Goal: Check status: Check status

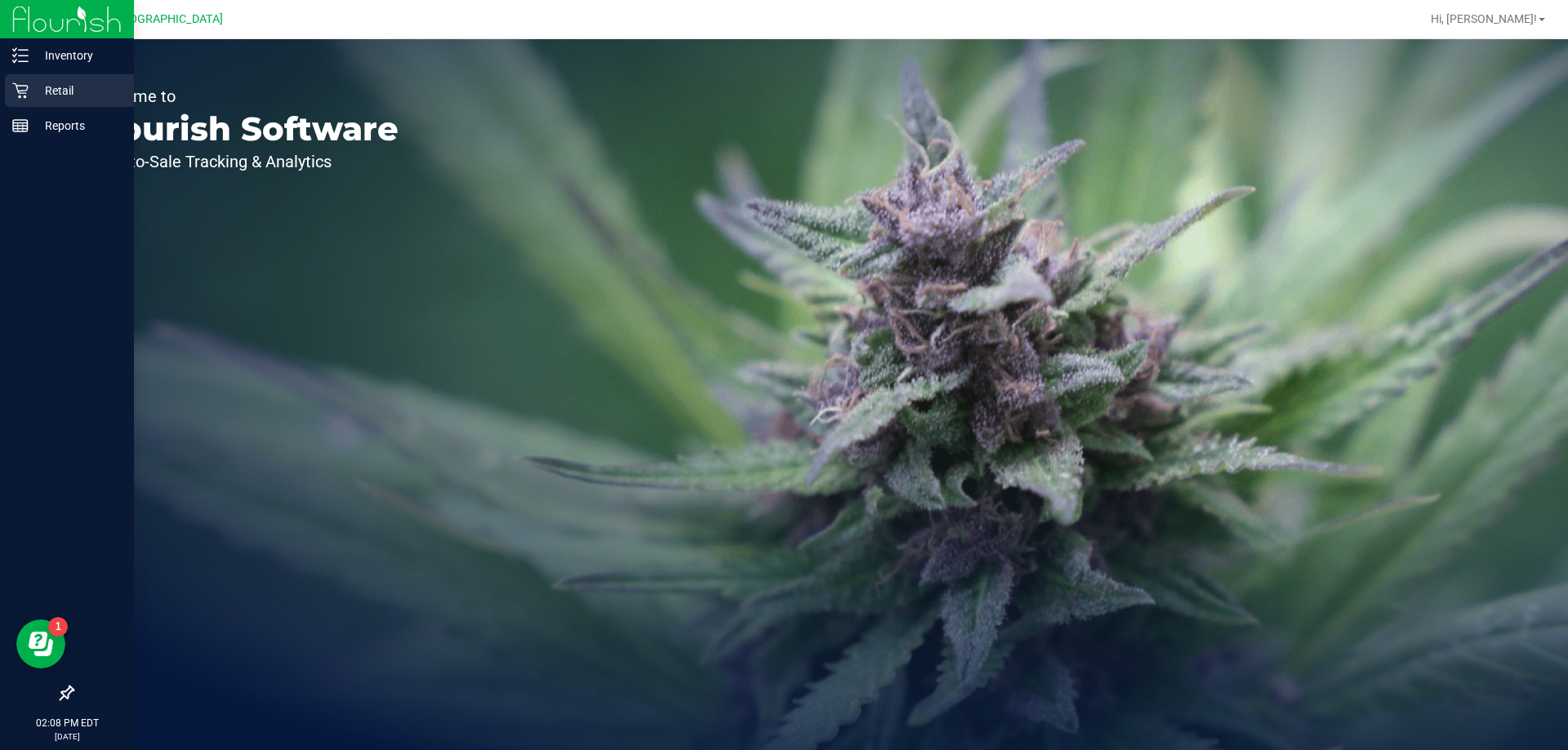
click at [14, 96] on icon at bounding box center [21, 90] width 16 height 16
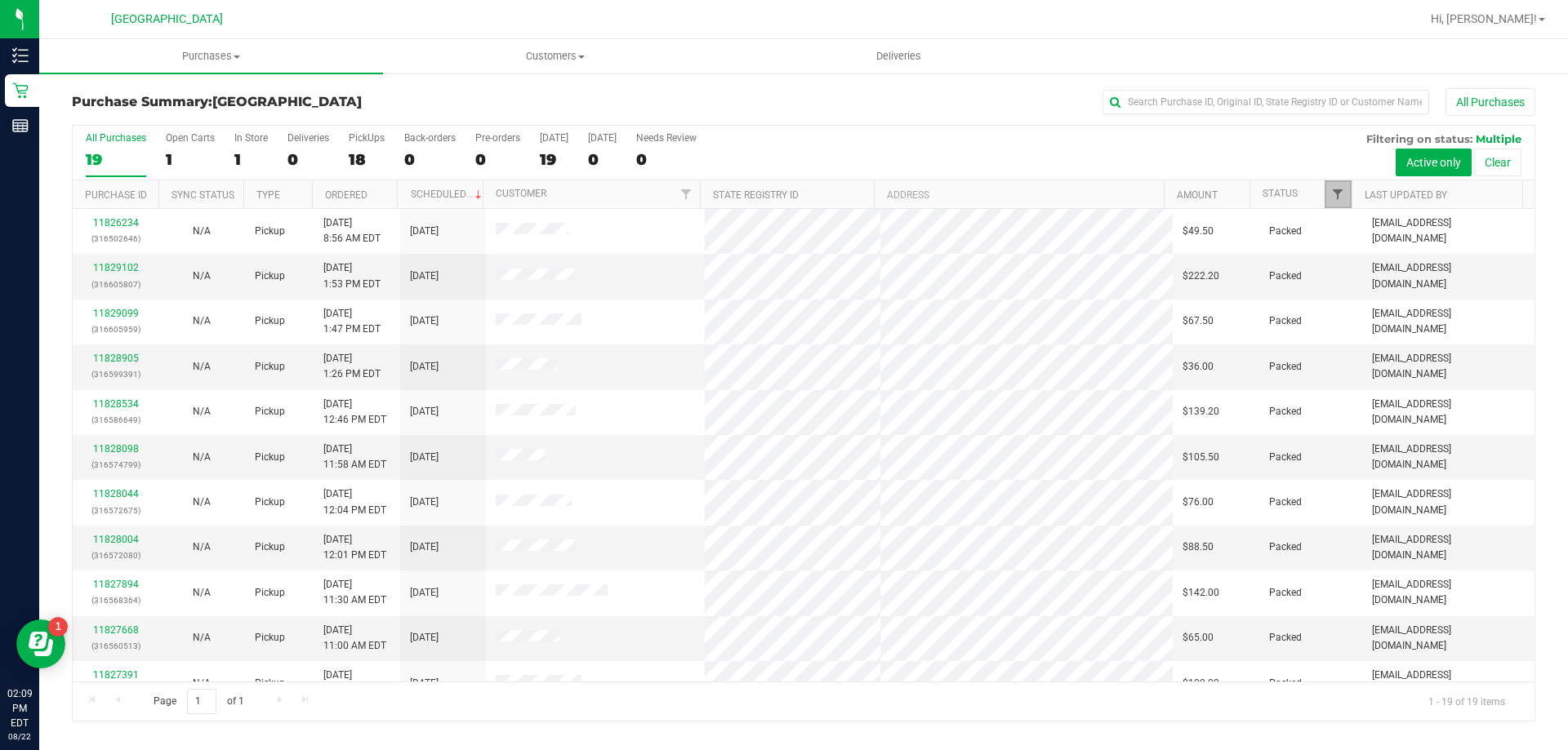
click at [1335, 190] on span "Filter" at bounding box center [1338, 194] width 13 height 13
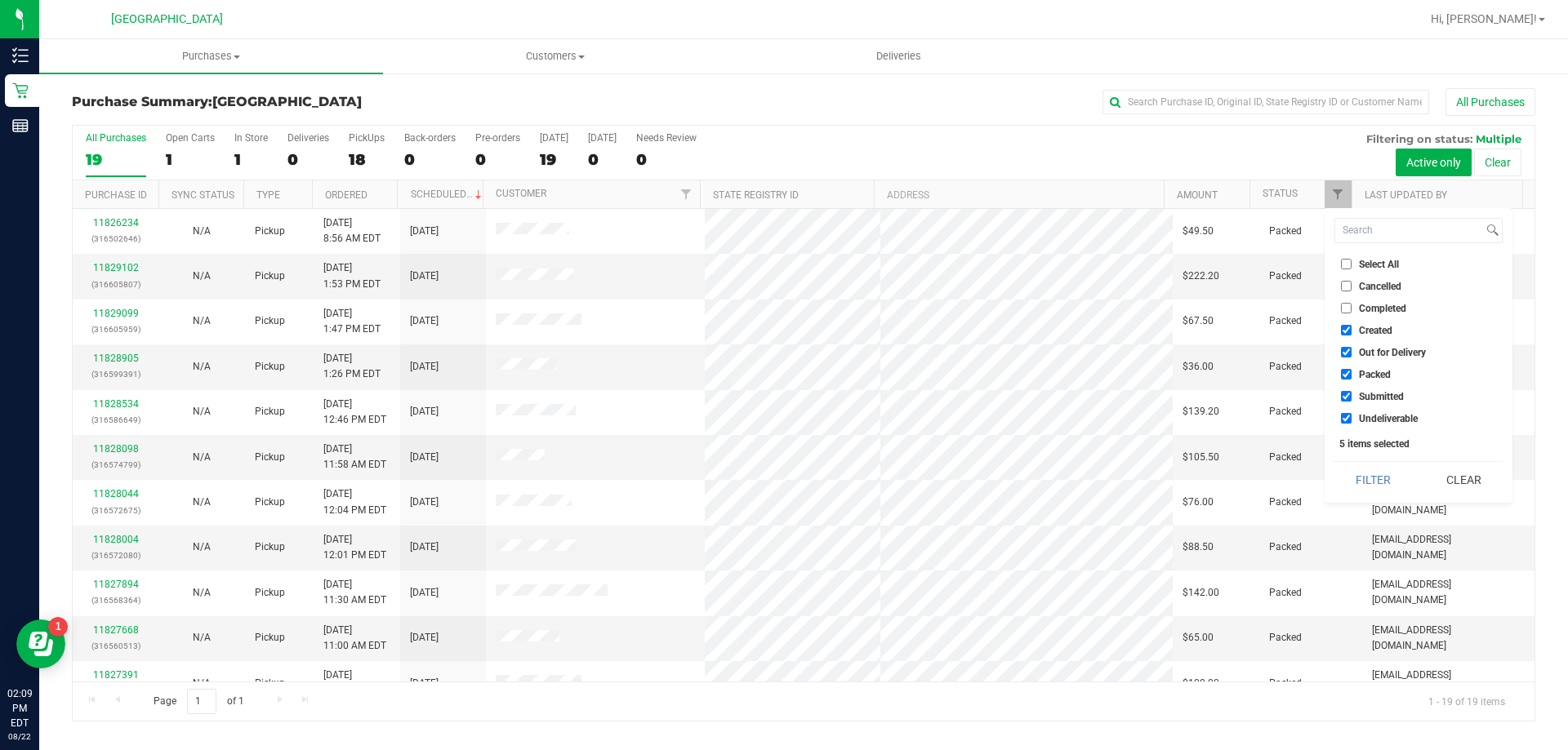
click at [1362, 332] on span "Created" at bounding box center [1375, 330] width 33 height 10
click at [1352, 332] on input "Created" at bounding box center [1346, 331] width 11 height 11
checkbox input "false"
click at [1362, 356] on span "Out for Delivery" at bounding box center [1392, 352] width 67 height 10
click at [1352, 356] on input "Out for Delivery" at bounding box center [1346, 352] width 11 height 11
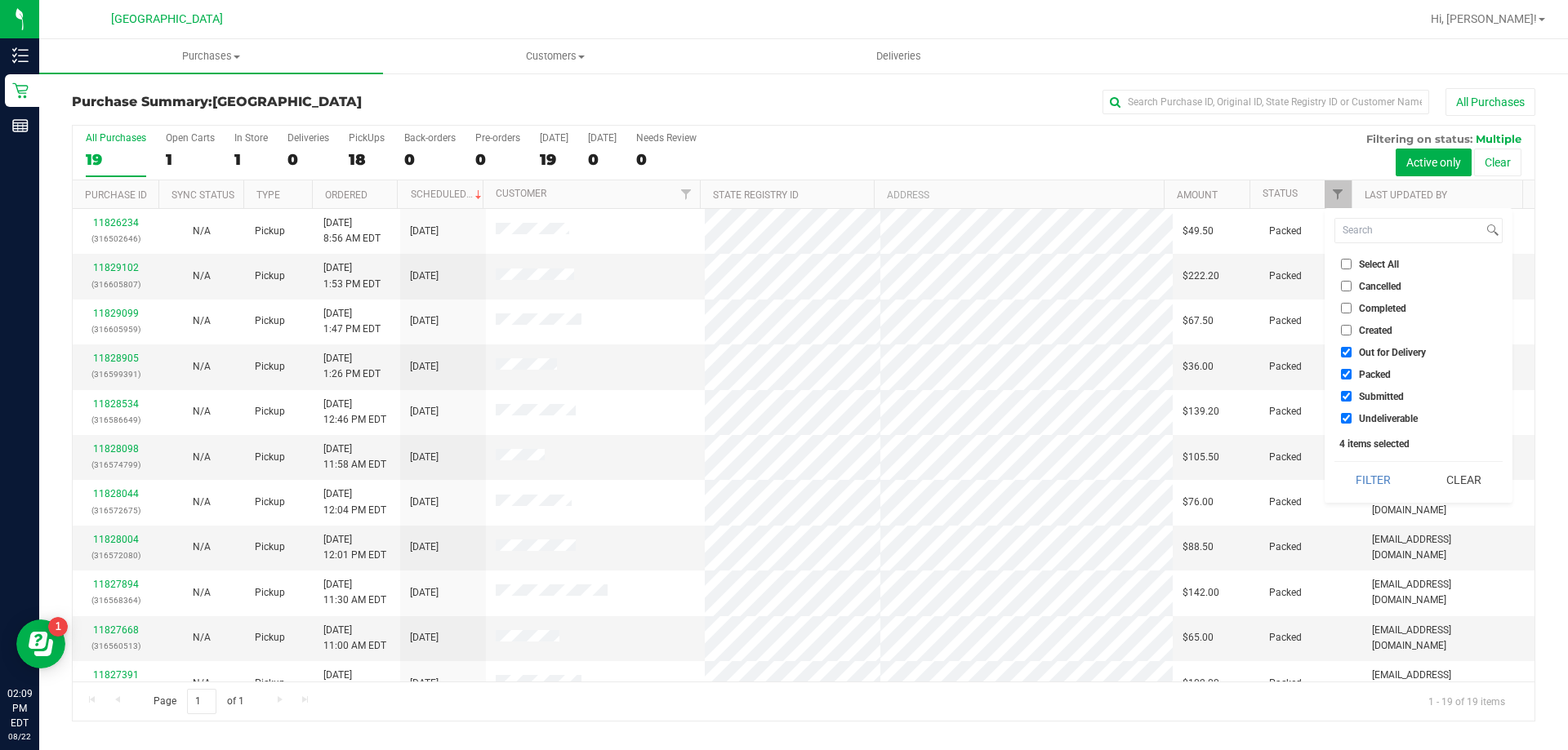
checkbox input "false"
click at [1362, 378] on span "Packed" at bounding box center [1374, 374] width 32 height 10
click at [1352, 378] on input "Packed" at bounding box center [1346, 374] width 11 height 11
checkbox input "false"
click at [1369, 483] on button "Filter" at bounding box center [1373, 480] width 78 height 36
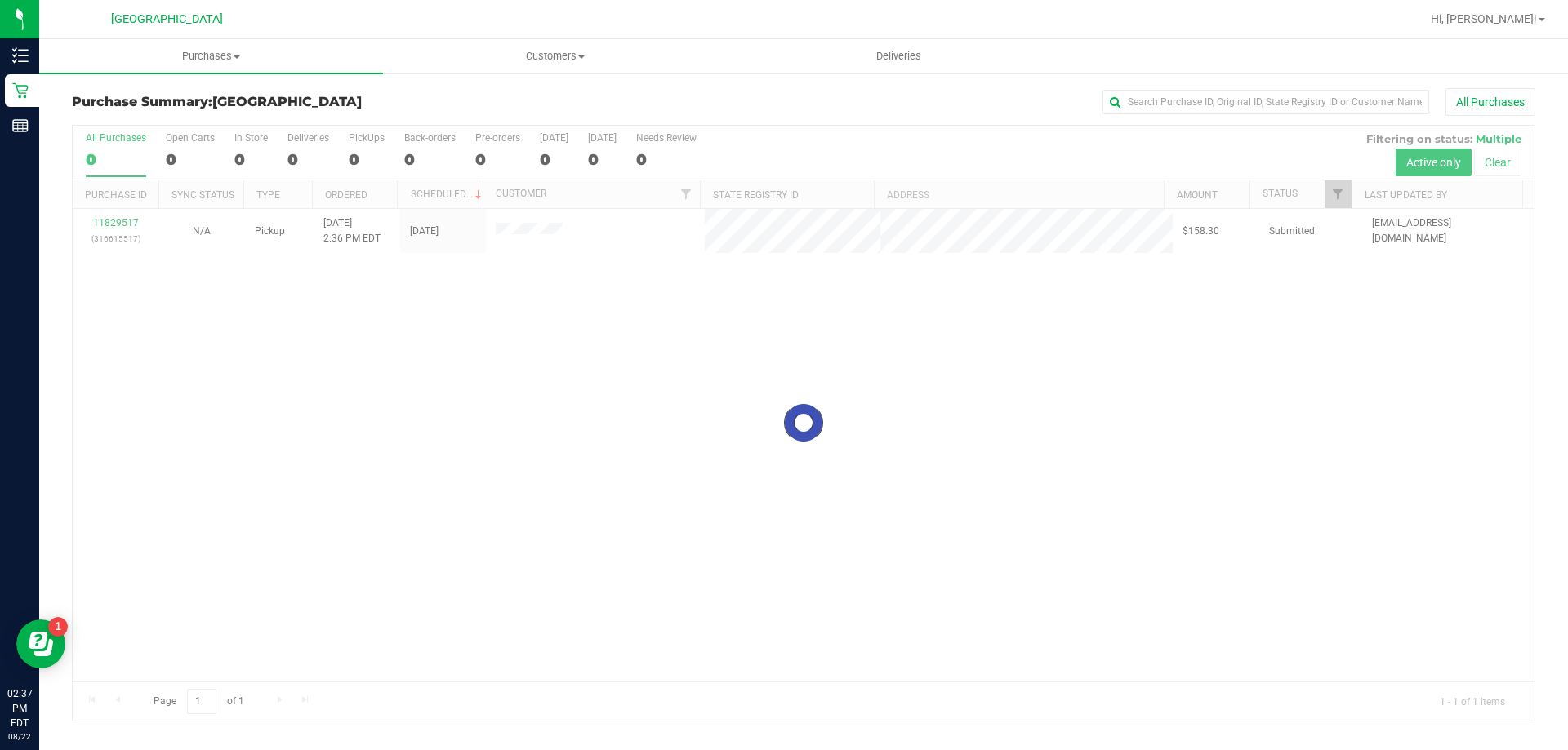
checkbox input "true"
click at [1339, 196] on span "Filter" at bounding box center [1338, 194] width 13 height 13
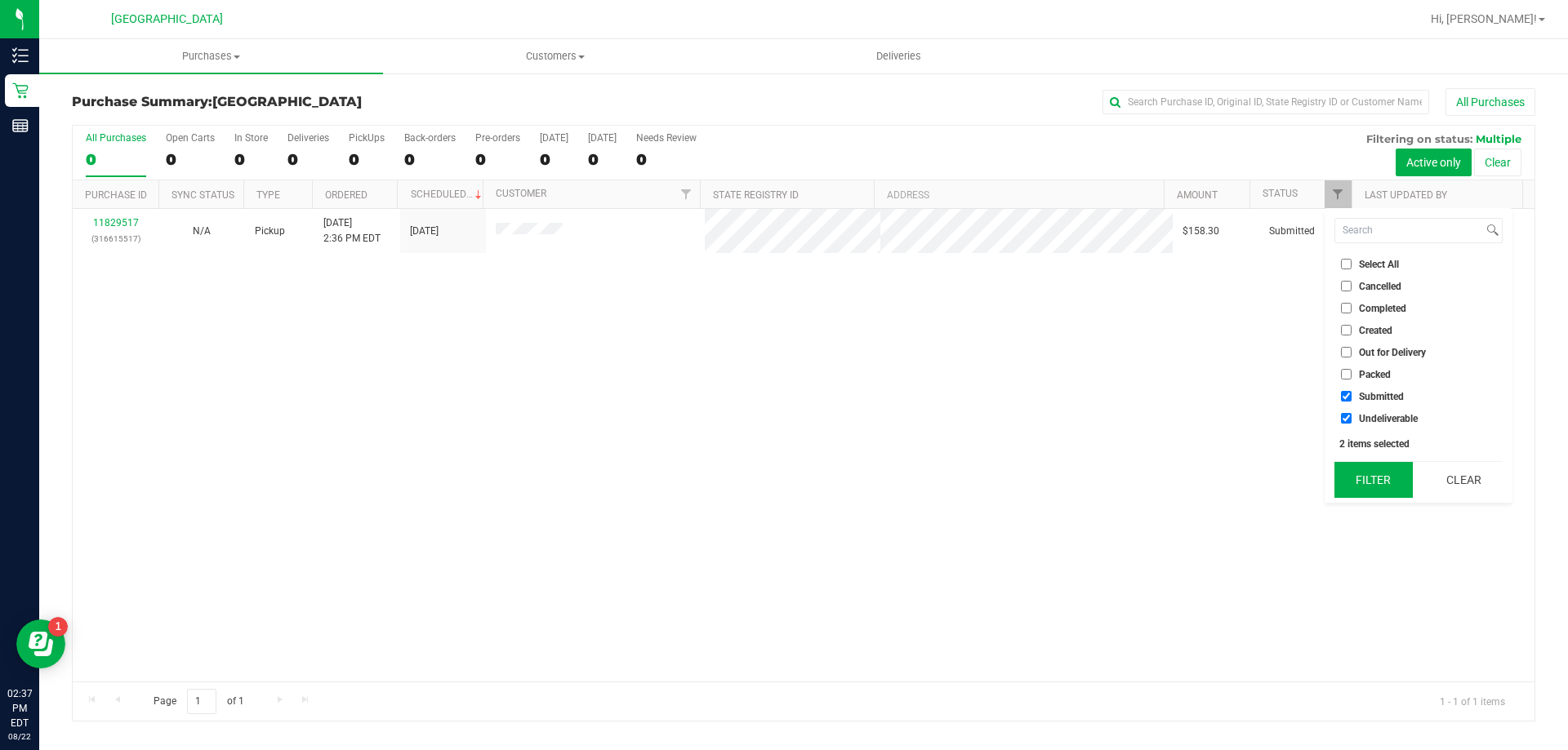
click at [1369, 475] on button "Filter" at bounding box center [1373, 480] width 78 height 36
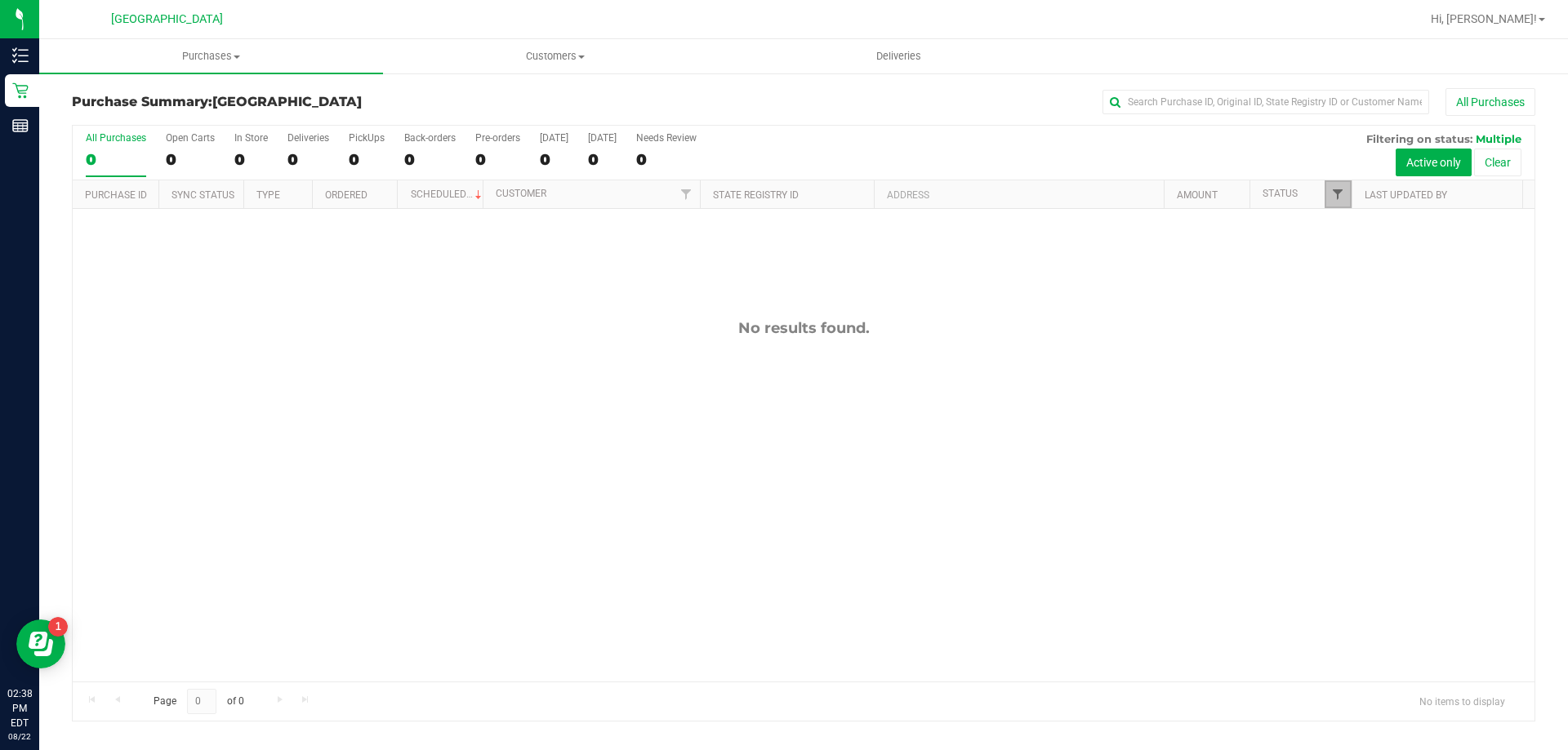
click at [1340, 196] on span "Filter" at bounding box center [1338, 194] width 13 height 13
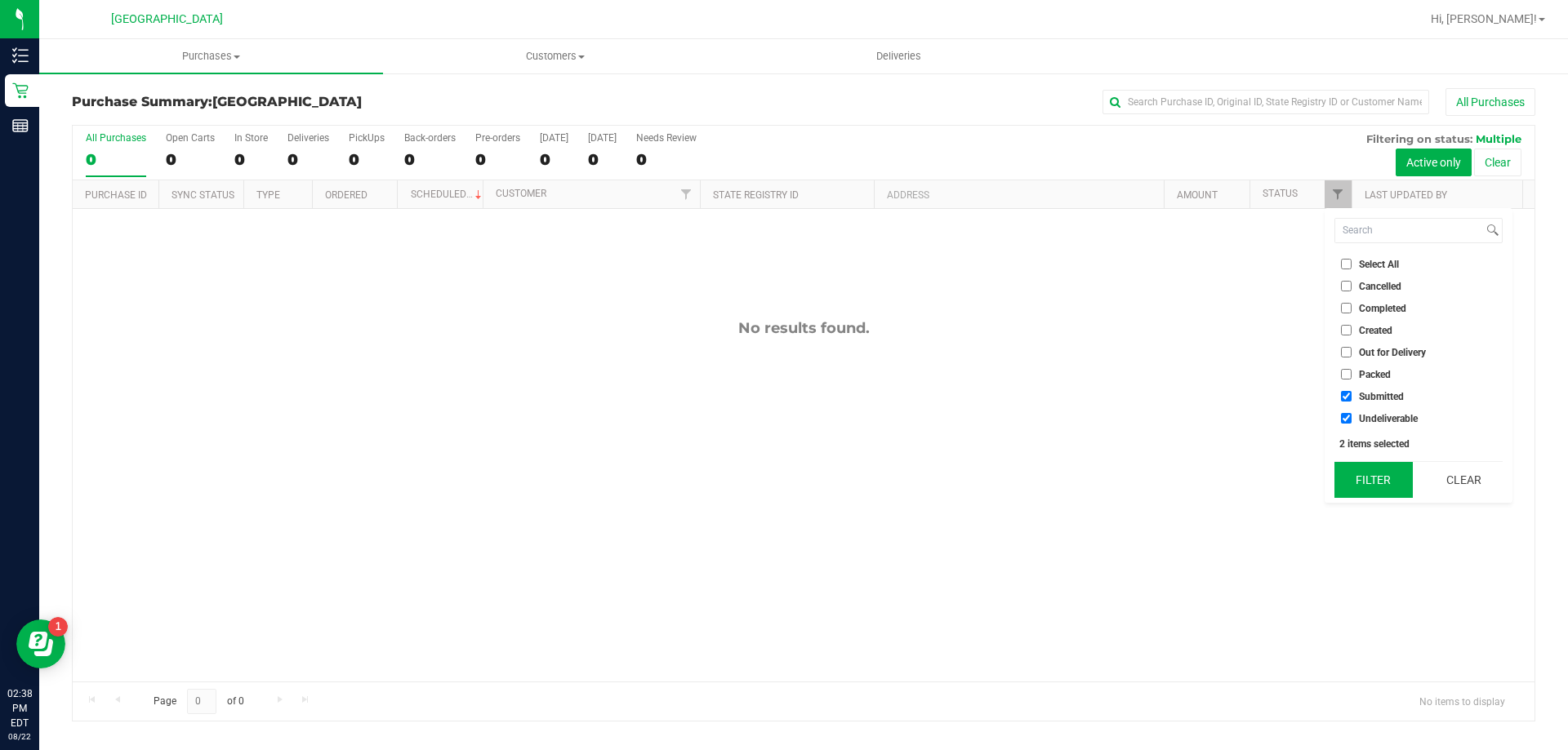
click at [1371, 489] on button "Filter" at bounding box center [1373, 480] width 78 height 36
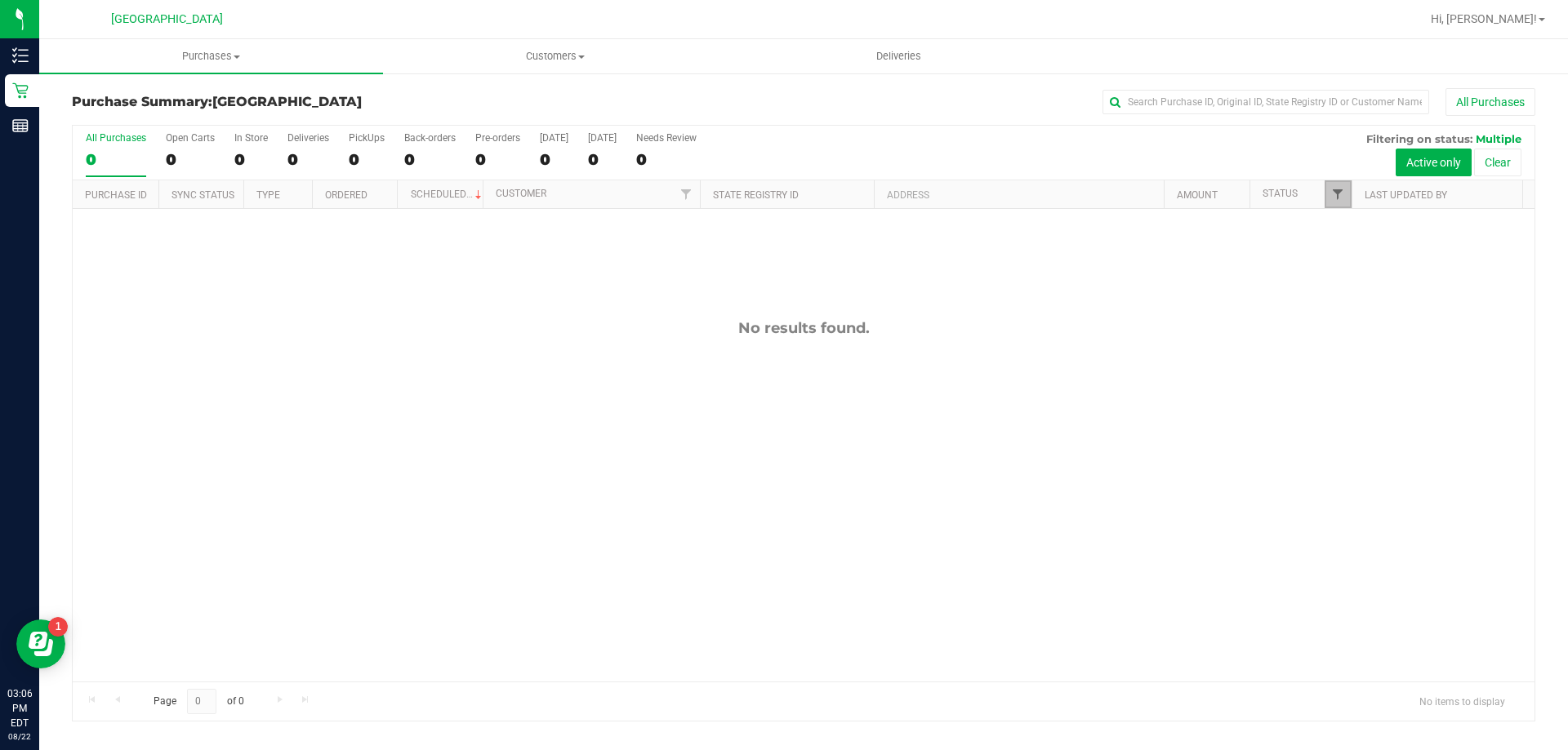
click at [1335, 189] on span "Filter" at bounding box center [1338, 194] width 13 height 13
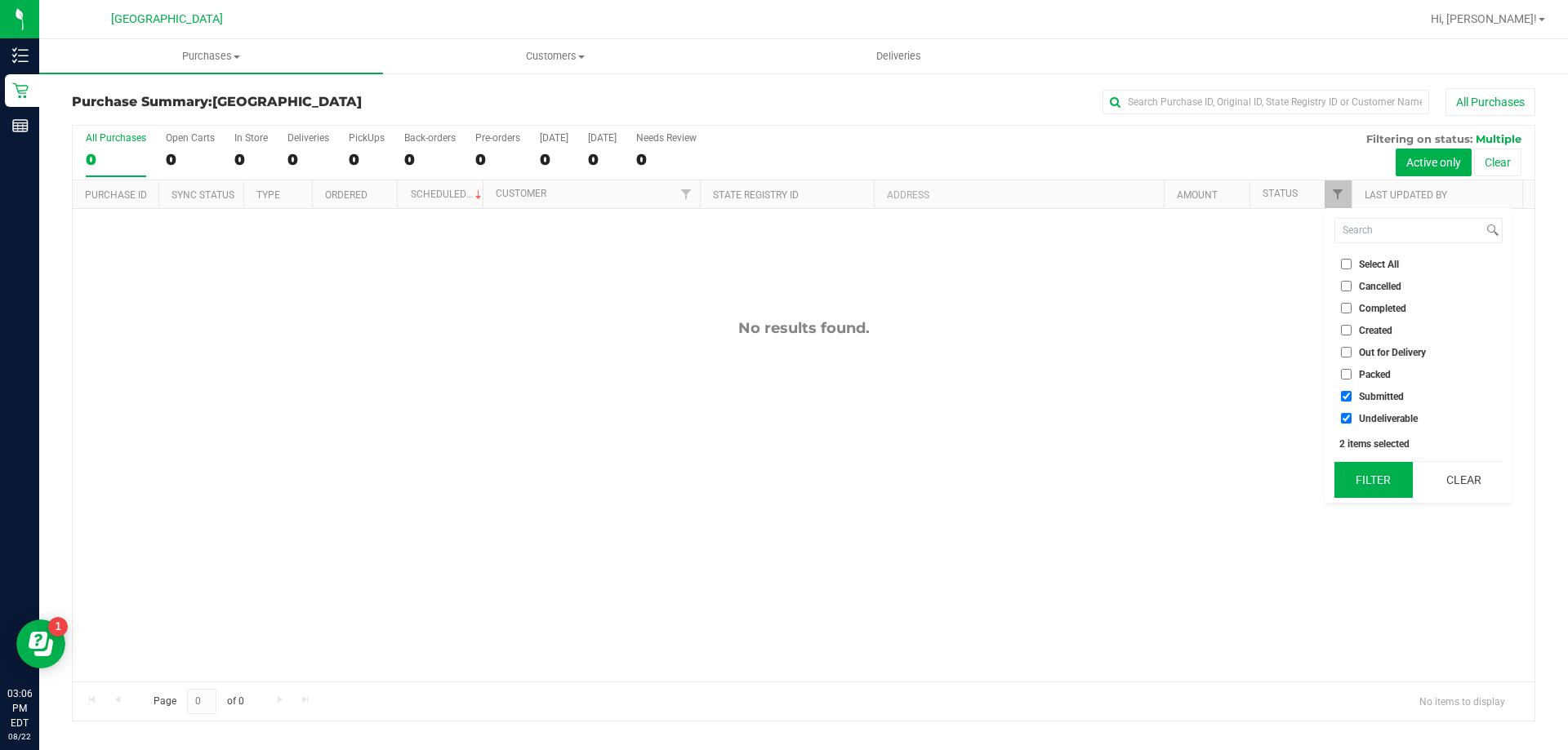
click at [1367, 474] on button "Filter" at bounding box center [1373, 480] width 78 height 36
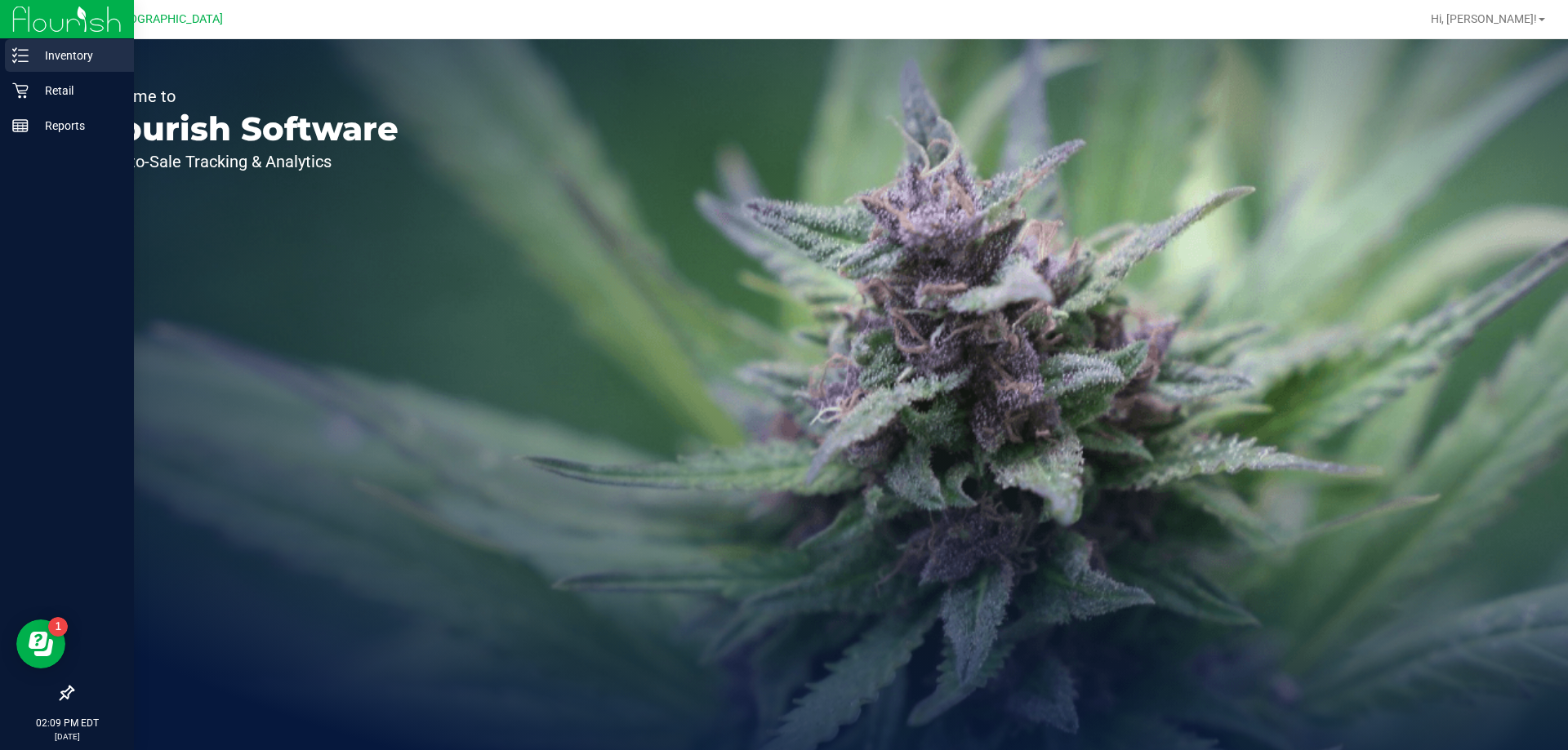
click at [19, 64] on div "Inventory" at bounding box center [69, 55] width 129 height 32
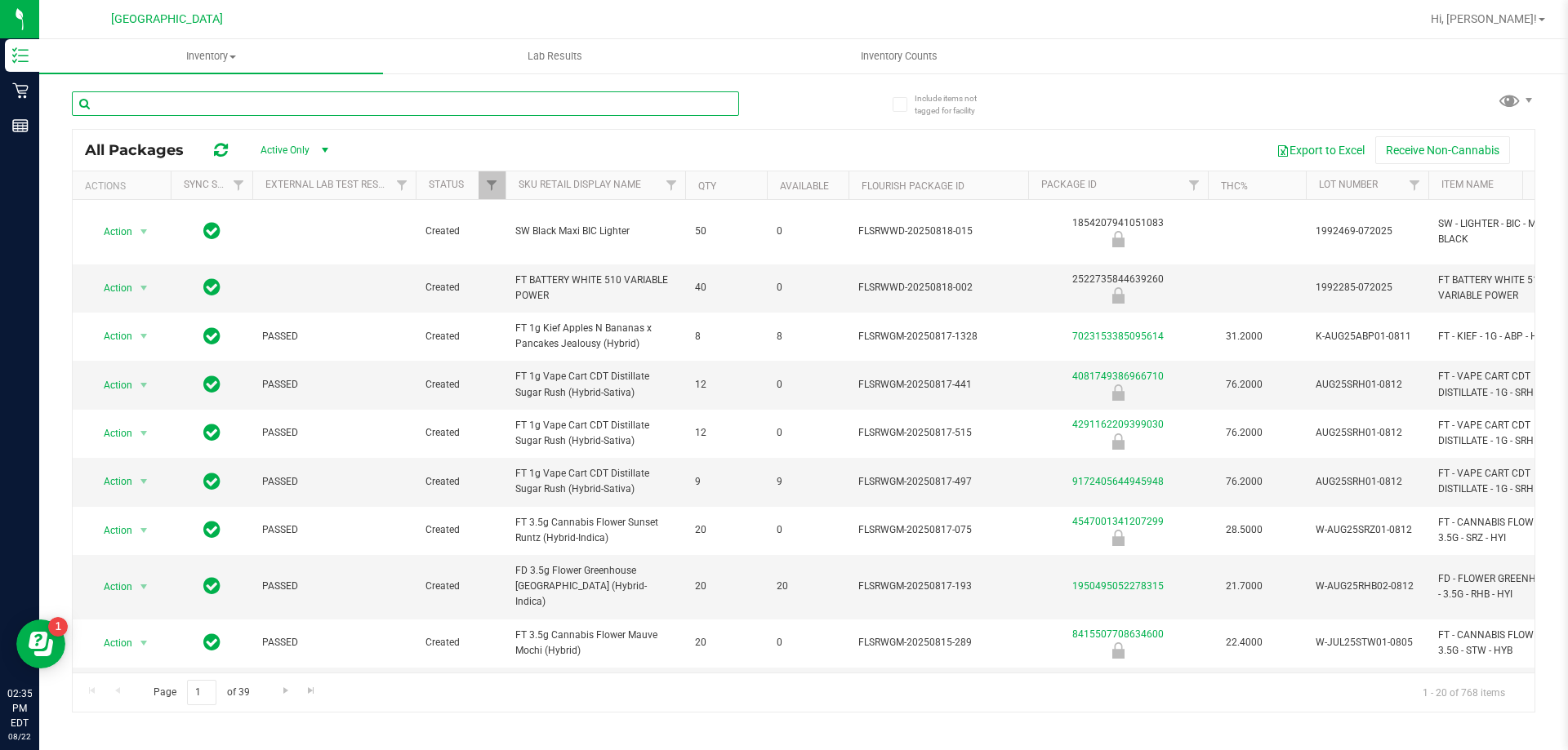
click at [174, 108] on input "text" at bounding box center [406, 103] width 667 height 24
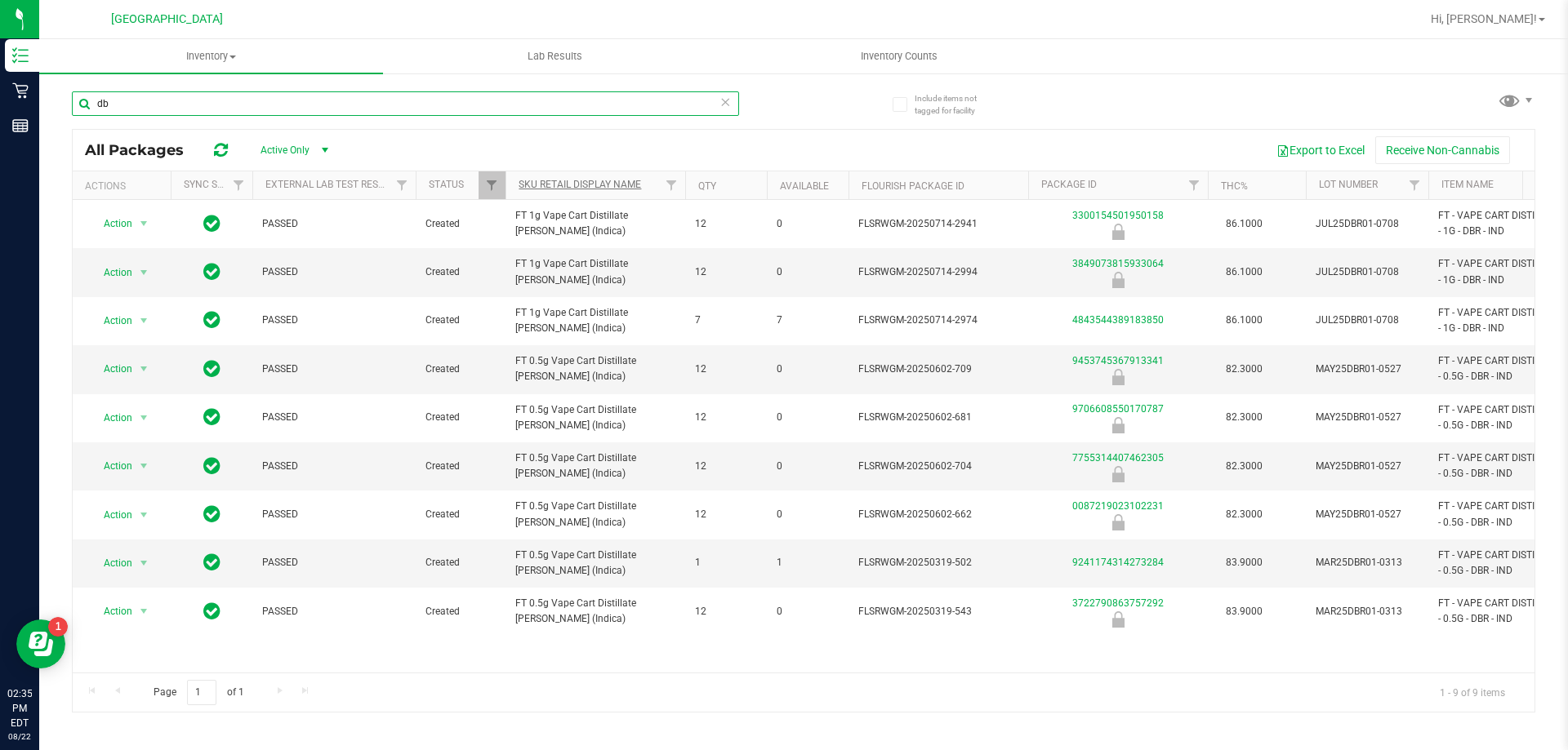
type input "d"
